Goal: Task Accomplishment & Management: Complete application form

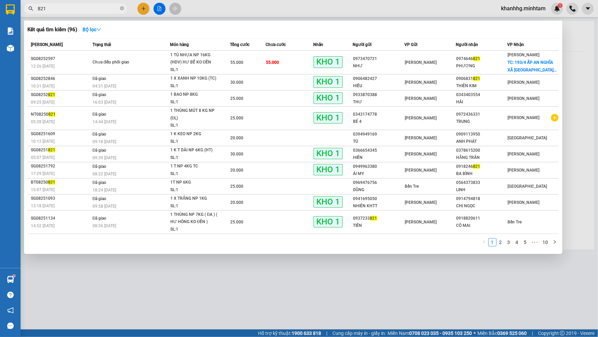
click at [146, 6] on div at bounding box center [299, 168] width 598 height 337
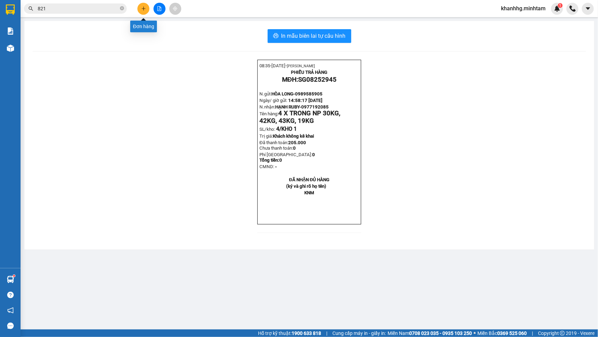
click at [142, 7] on icon "plus" at bounding box center [143, 8] width 5 height 5
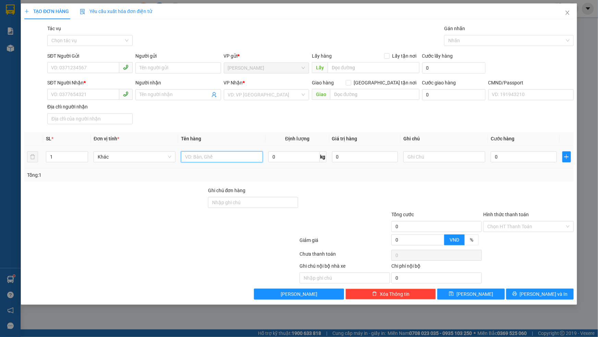
click at [195, 155] on input "text" at bounding box center [222, 156] width 82 height 11
type input "1T MUST 16KG NP _ĐA"
click at [92, 68] on input "SĐT Người Gửi" at bounding box center [83, 67] width 72 height 11
type input "0903468010"
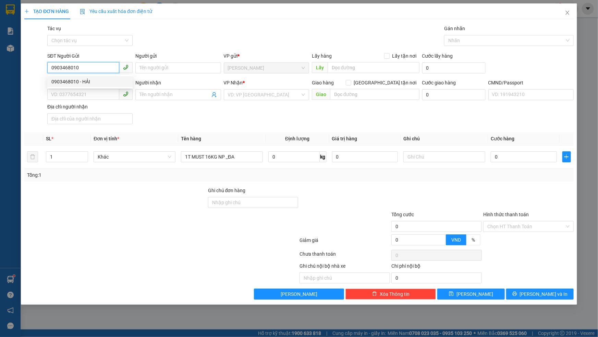
click at [97, 79] on div "0903468010 - HẢI" at bounding box center [89, 82] width 77 height 8
type input "HẢI"
type input "0971117131"
type input "THỂ"
type input "0903468010"
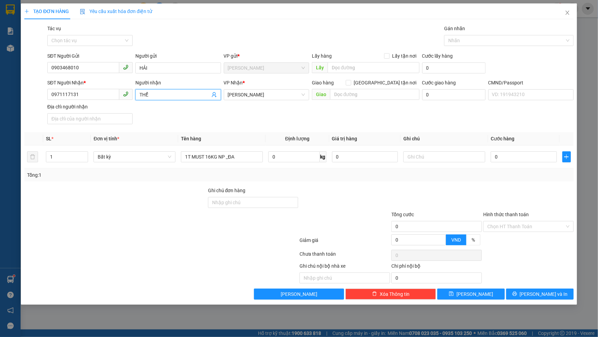
click at [217, 96] on span "THỂ" at bounding box center [177, 94] width 85 height 11
click at [214, 95] on icon "user-add" at bounding box center [214, 94] width 5 height 5
drag, startPoint x: 79, startPoint y: 95, endPoint x: 85, endPoint y: 94, distance: 6.9
click at [80, 95] on input "0971117131" at bounding box center [83, 94] width 72 height 11
type input "0"
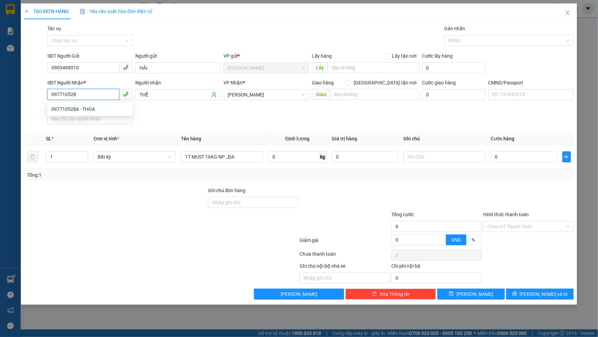
type input "0977105284"
click at [89, 107] on div "0977105284 - THOA" at bounding box center [89, 109] width 77 height 8
type input "THOA"
type input "0977105284"
click at [415, 154] on input "text" at bounding box center [445, 156] width 82 height 11
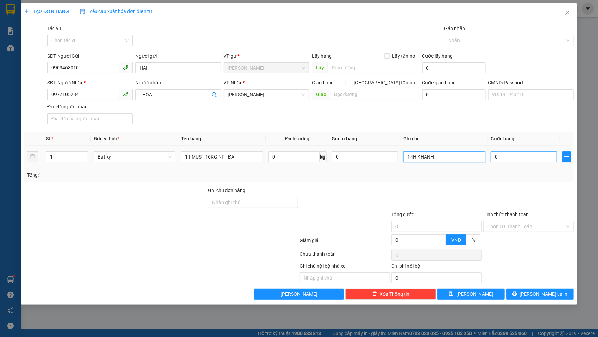
type input "14H KHANH"
type input "3"
type input "34"
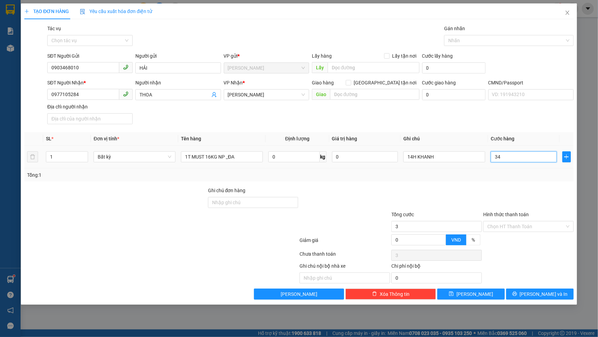
type input "34"
type input "3"
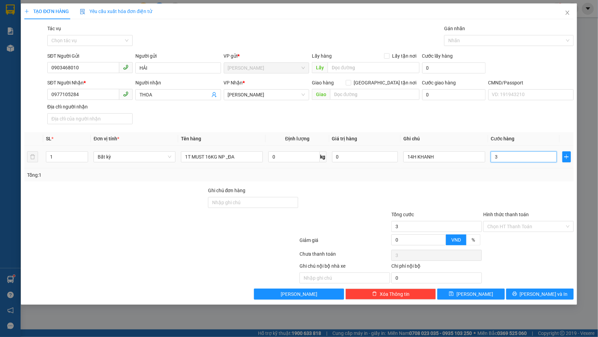
type input "35"
type input "35.000"
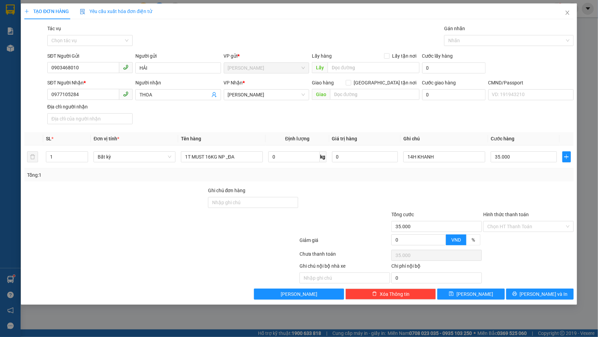
click at [501, 190] on div at bounding box center [529, 199] width 92 height 24
click at [511, 226] on input "Hình thức thanh toán" at bounding box center [527, 226] width 78 height 10
click at [499, 238] on div "Tại văn phòng" at bounding box center [529, 241] width 82 height 8
type input "0"
click at [518, 297] on span "printer" at bounding box center [515, 293] width 5 height 5
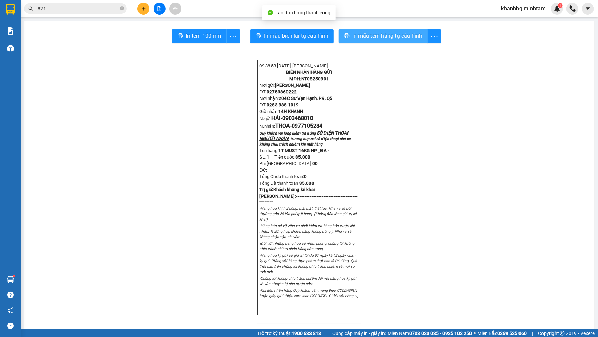
click at [393, 32] on span "In mẫu tem hàng tự cấu hình" at bounding box center [388, 36] width 70 height 9
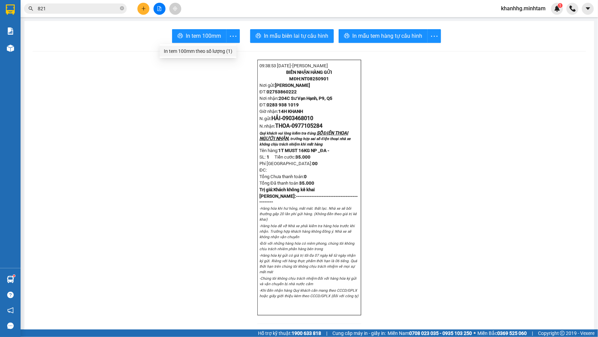
click at [217, 47] on div "In tem 100mm theo số lượng (1)" at bounding box center [198, 51] width 69 height 8
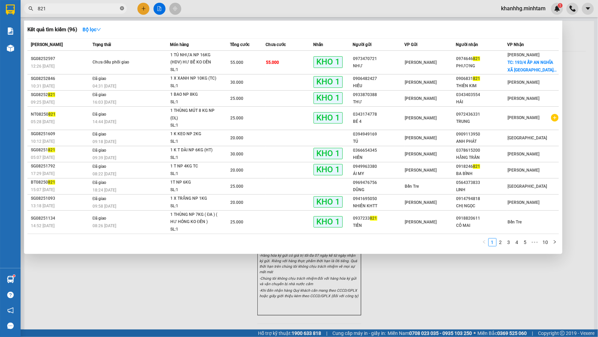
click at [121, 7] on icon "close-circle" at bounding box center [122, 8] width 4 height 4
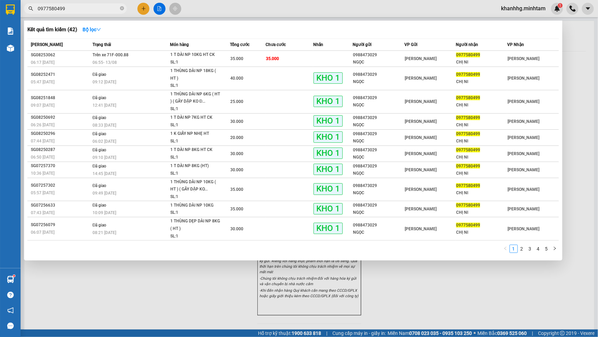
type input "0977580499"
click at [575, 50] on div at bounding box center [299, 168] width 598 height 337
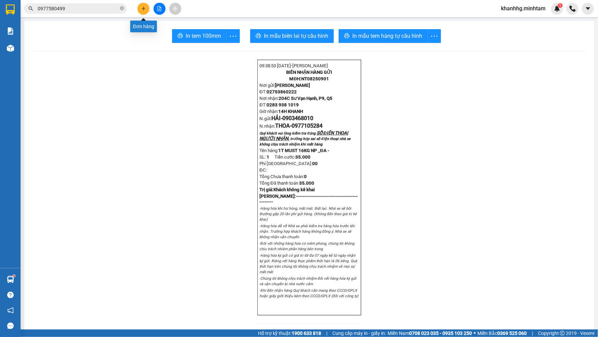
click at [143, 10] on icon "plus" at bounding box center [143, 8] width 5 height 5
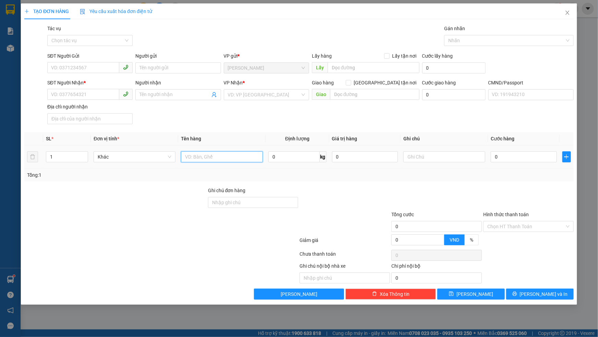
click at [208, 157] on input "text" at bounding box center [222, 156] width 82 height 11
type input "1 XỐP ĐỎ NP 17KG _TN"
click at [529, 157] on input "0" at bounding box center [524, 156] width 66 height 11
type input "3"
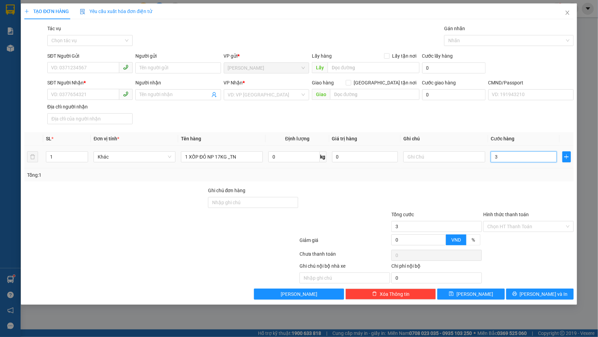
type input "3"
type input "35"
type input "35.000"
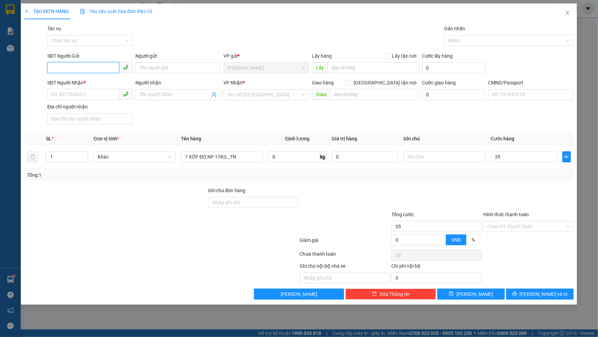
type input "35.000"
click at [91, 67] on input "SĐT Người Gửi" at bounding box center [83, 67] width 72 height 11
click at [96, 82] on div "0973012191 - CHỊ NGỌC" at bounding box center [89, 82] width 77 height 8
type input "0973012191"
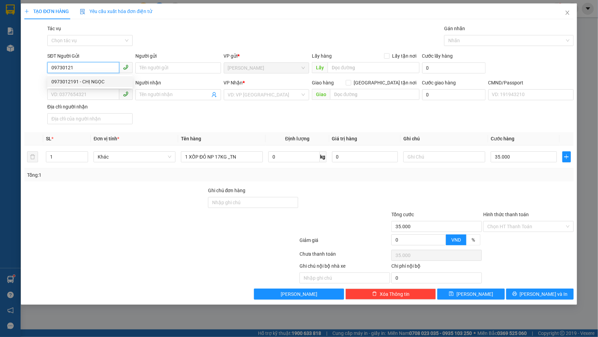
type input "CHỊ NGỌC"
type input "0974718615"
type input "TRANG"
type input "0973012191"
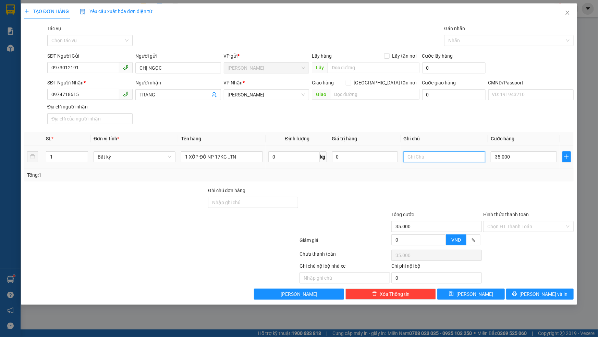
click at [413, 155] on input "text" at bounding box center [445, 156] width 82 height 11
type input "14H KHANH"
click at [507, 225] on input "Hình thức thanh toán" at bounding box center [527, 226] width 78 height 10
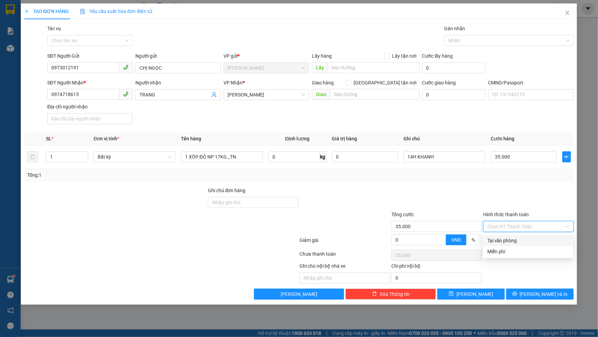
click at [497, 237] on div "Tại văn phòng" at bounding box center [529, 241] width 82 height 8
type input "0"
click at [518, 295] on icon "printer" at bounding box center [515, 293] width 5 height 5
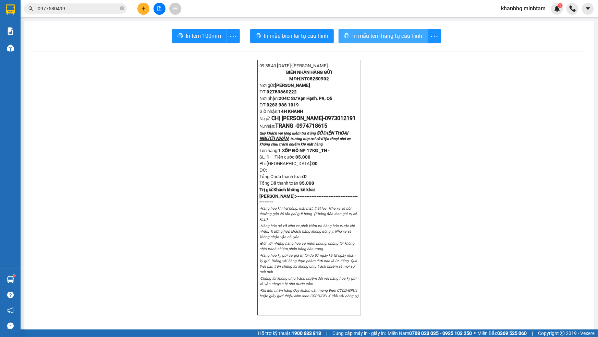
click at [373, 36] on span "In mẫu tem hàng tự cấu hình" at bounding box center [388, 36] width 70 height 9
click at [370, 32] on span "In mẫu tem hàng tự cấu hình" at bounding box center [388, 36] width 70 height 9
click at [230, 36] on icon "more" at bounding box center [233, 35] width 7 height 1
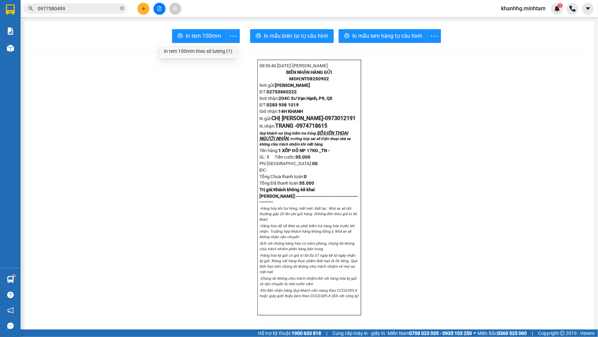
click at [212, 49] on div "In tem 100mm theo số lượng (1)" at bounding box center [198, 51] width 69 height 8
click at [205, 47] on li "In tem 100mm theo số lượng (1)" at bounding box center [198, 51] width 77 height 11
click at [215, 36] on span "In tem 100mm" at bounding box center [203, 36] width 35 height 9
